Goal: Find specific page/section: Find specific page/section

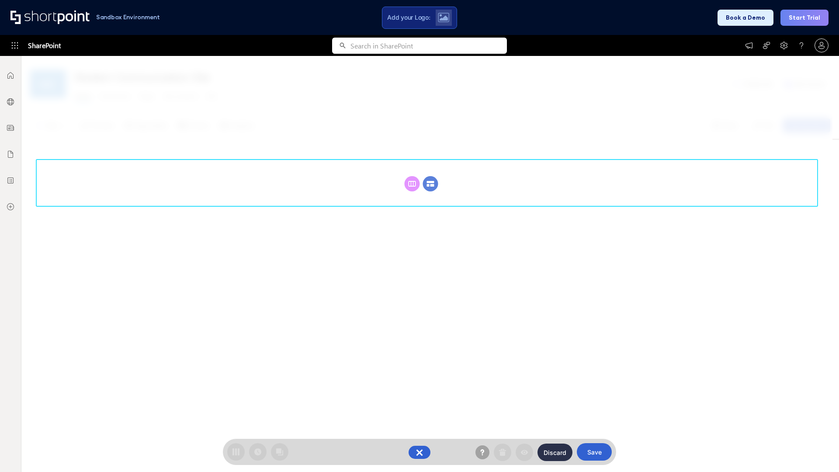
scroll to position [120, 0]
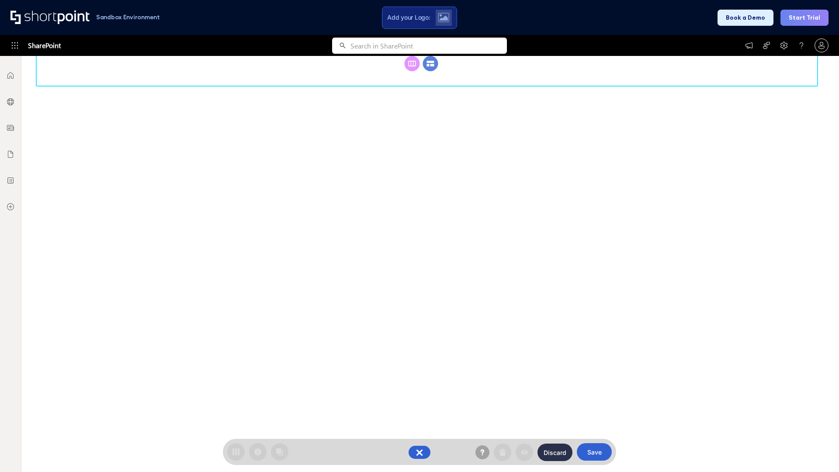
click at [430, 71] on circle at bounding box center [430, 63] width 15 height 15
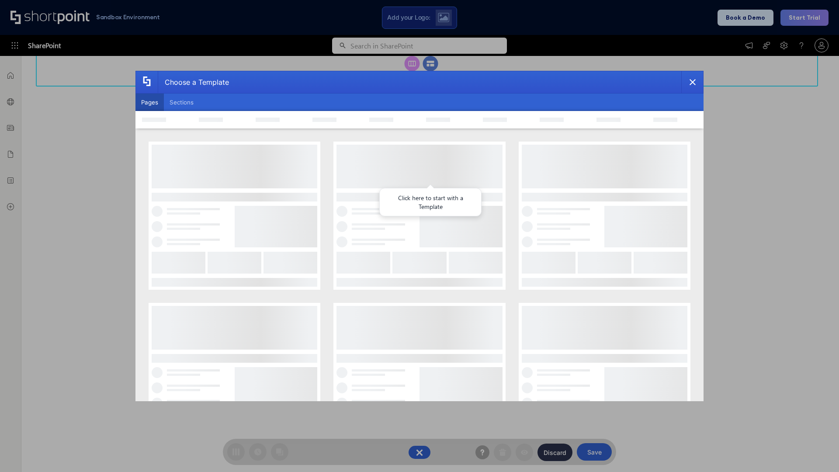
scroll to position [0, 0]
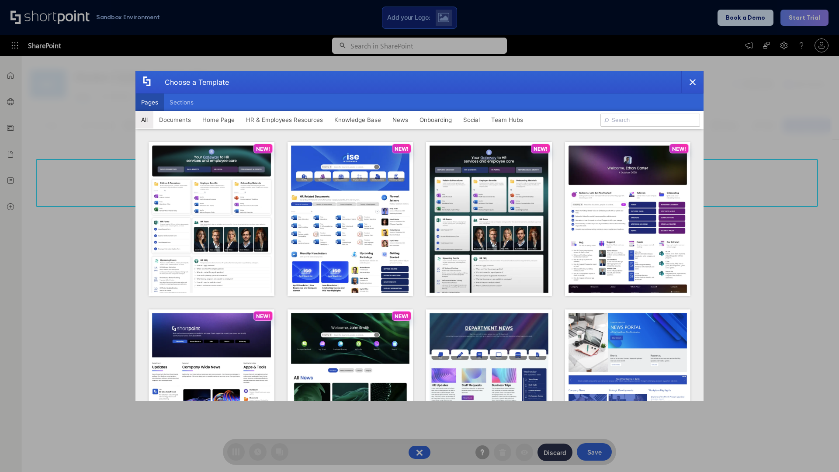
click at [149, 102] on button "Pages" at bounding box center [149, 101] width 28 height 17
type input "News Portal 2"
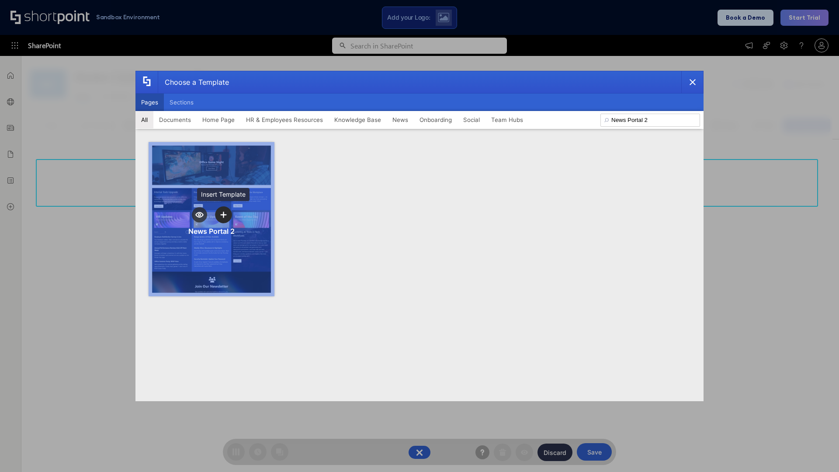
click at [223, 214] on icon "template selector" at bounding box center [223, 214] width 6 height 6
